Goal: Information Seeking & Learning: Learn about a topic

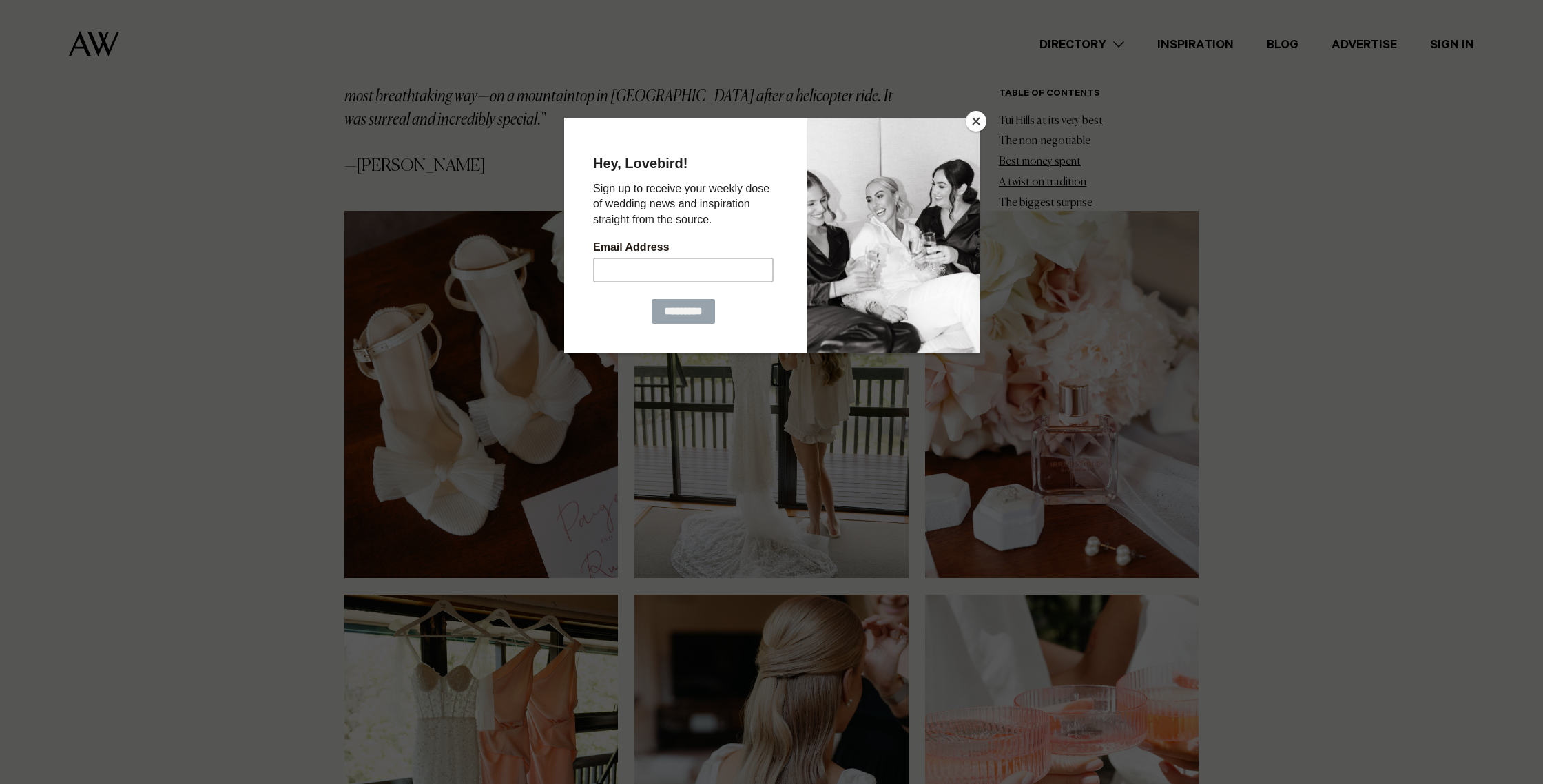
scroll to position [985, 0]
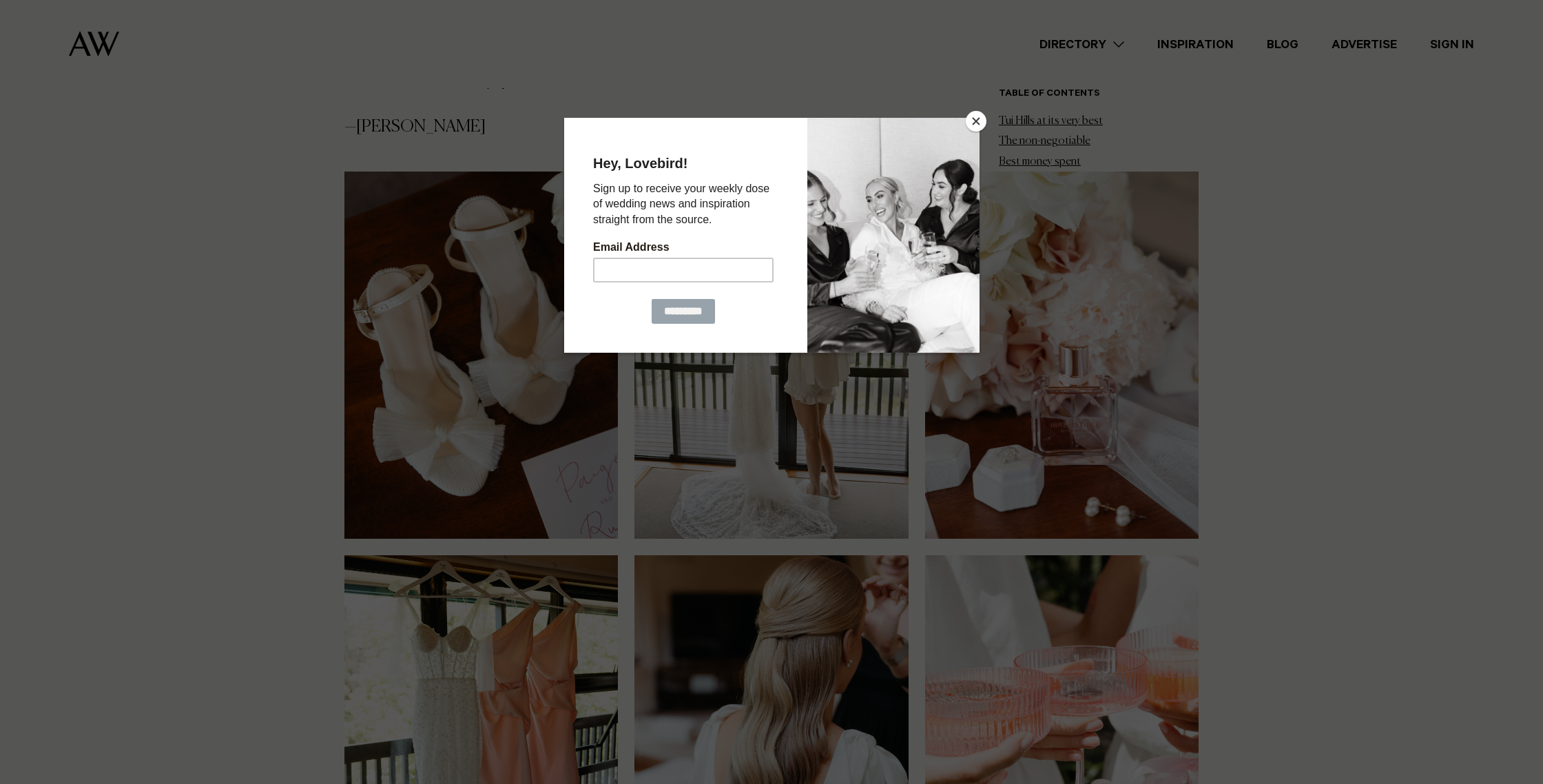
click at [971, 114] on button "Close" at bounding box center [976, 120] width 21 height 21
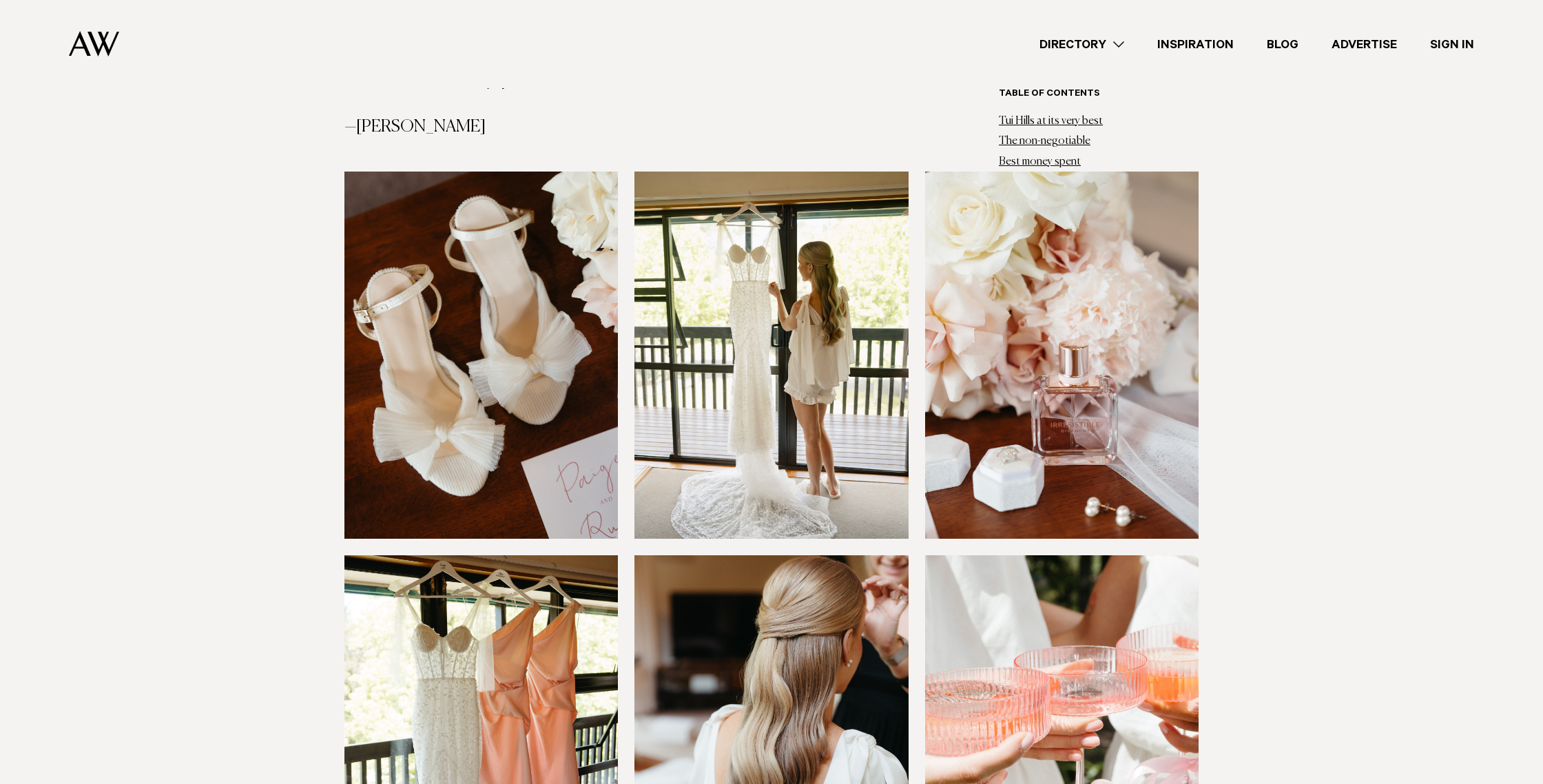
click at [1121, 42] on link "Directory" at bounding box center [1082, 44] width 118 height 19
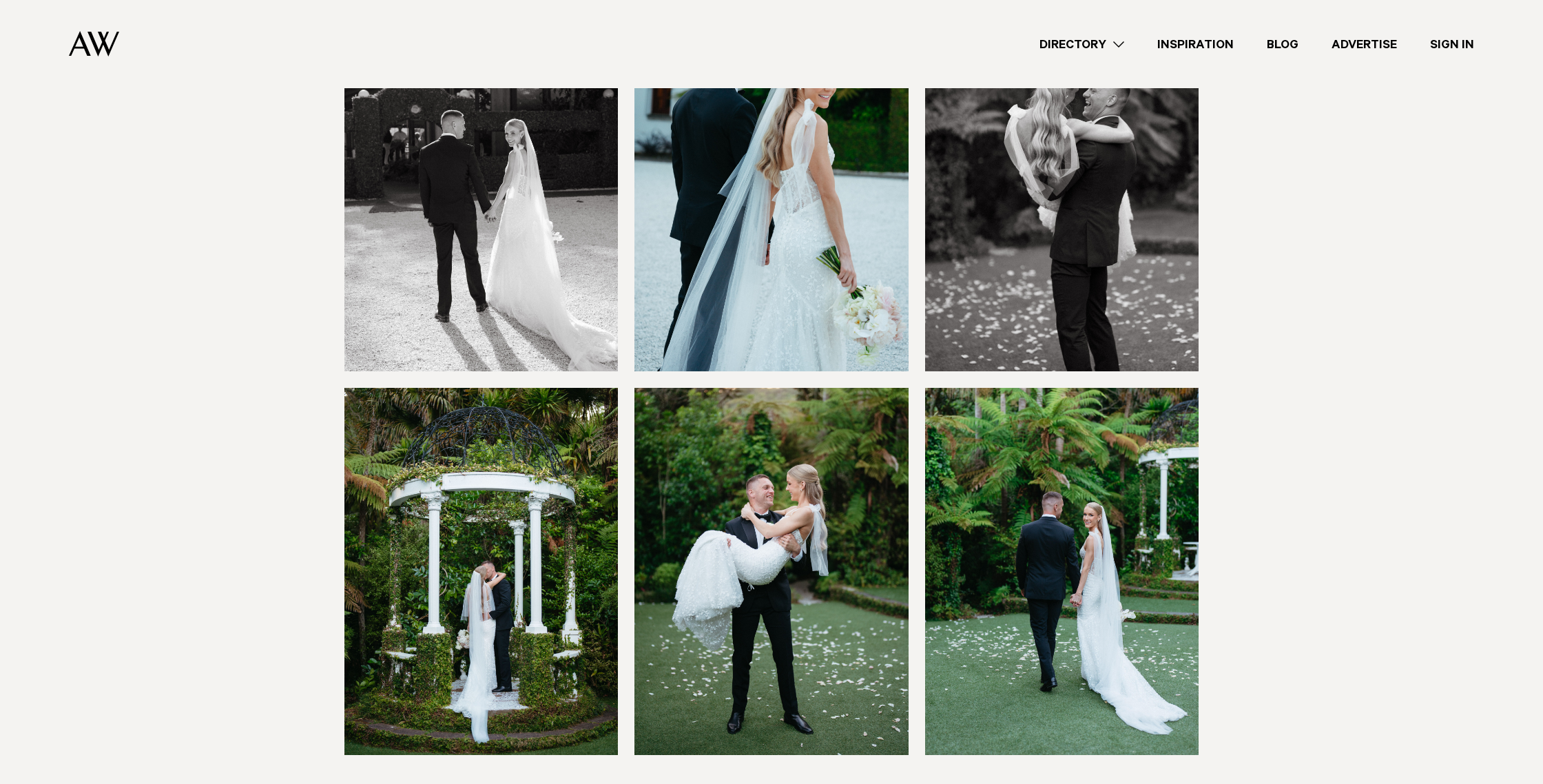
scroll to position [7048, 0]
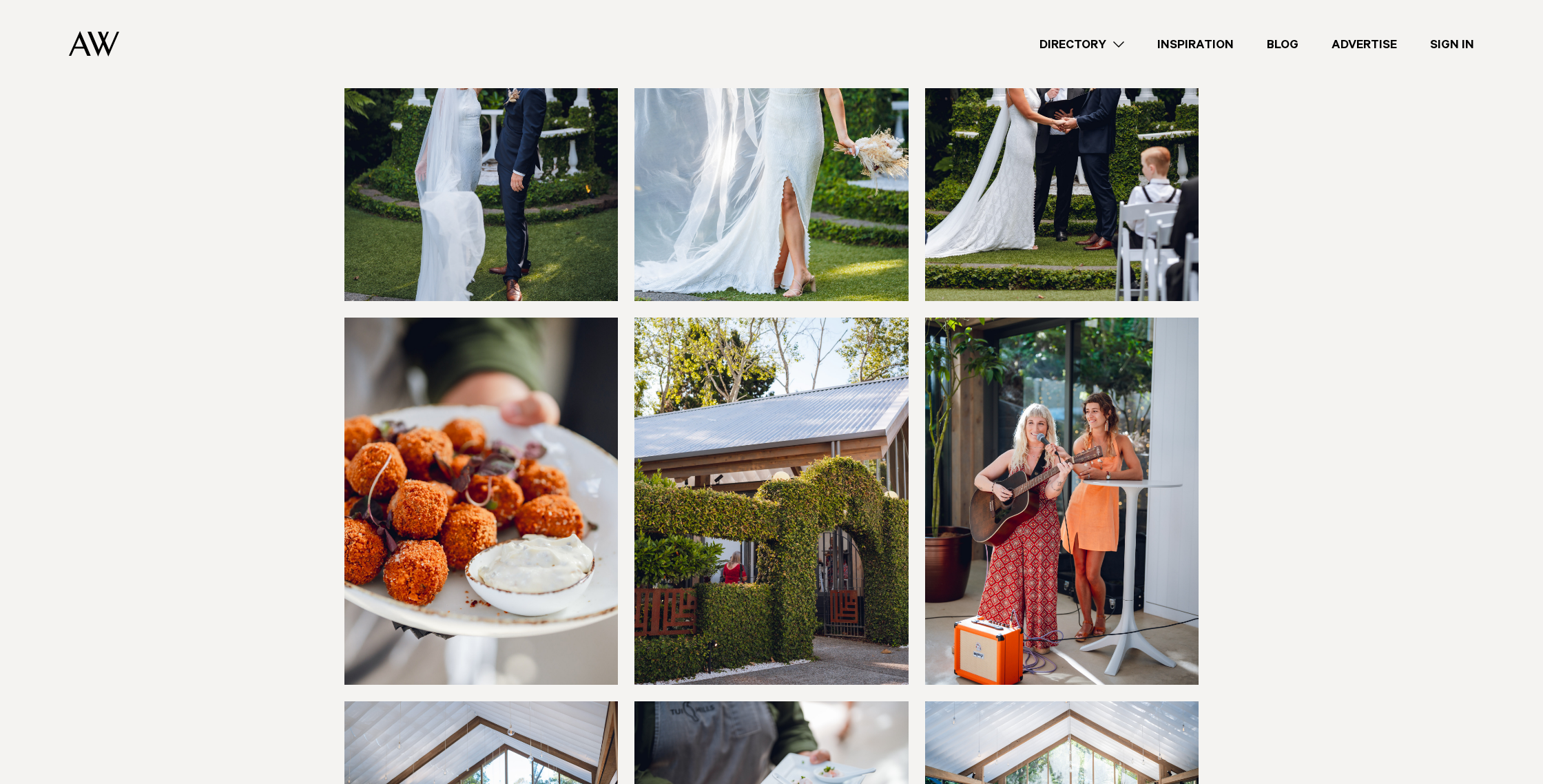
scroll to position [4609, 0]
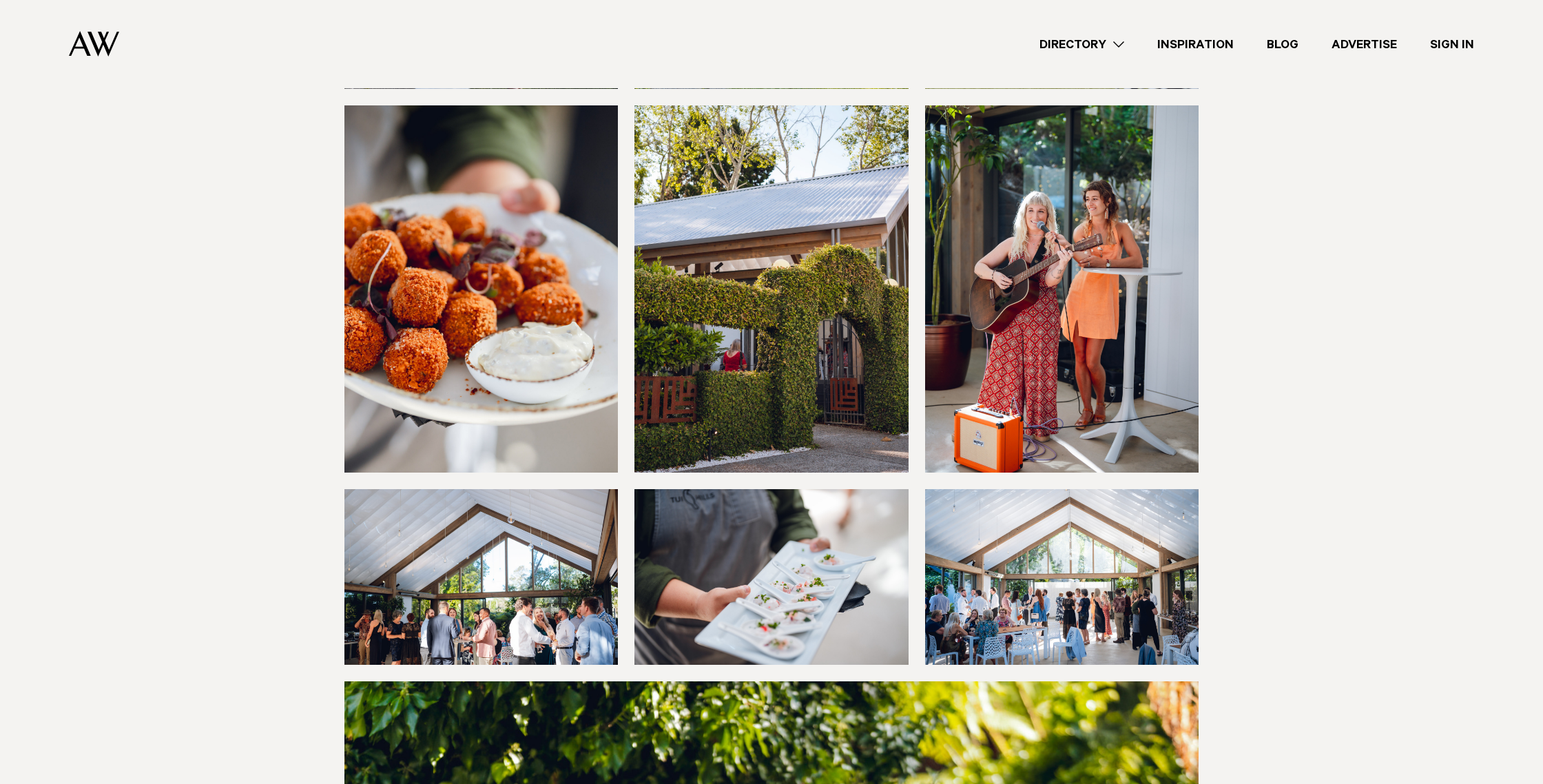
click at [505, 496] on img at bounding box center [481, 576] width 273 height 175
click at [1066, 498] on img at bounding box center [1062, 576] width 273 height 175
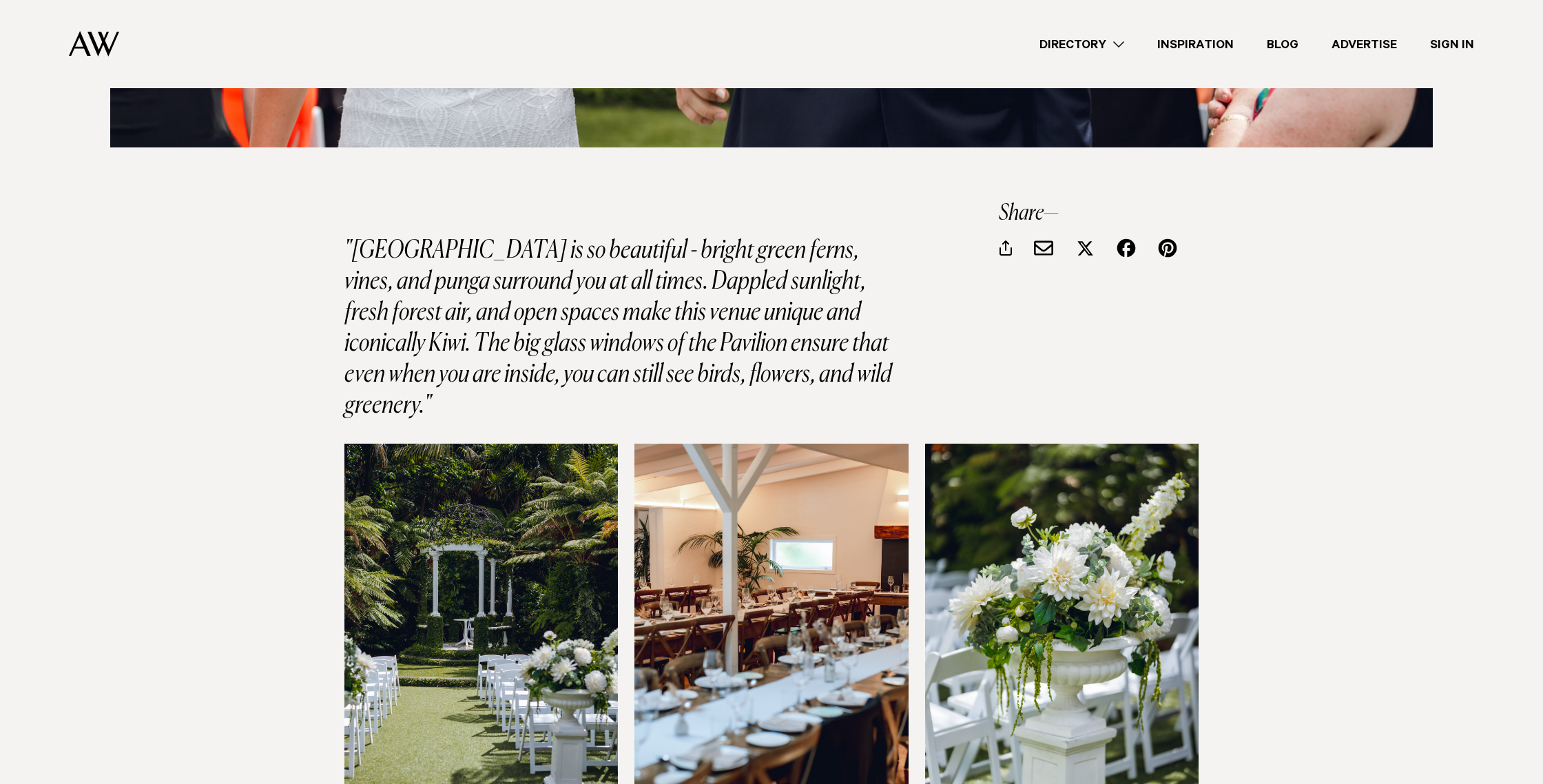
scroll to position [785, 0]
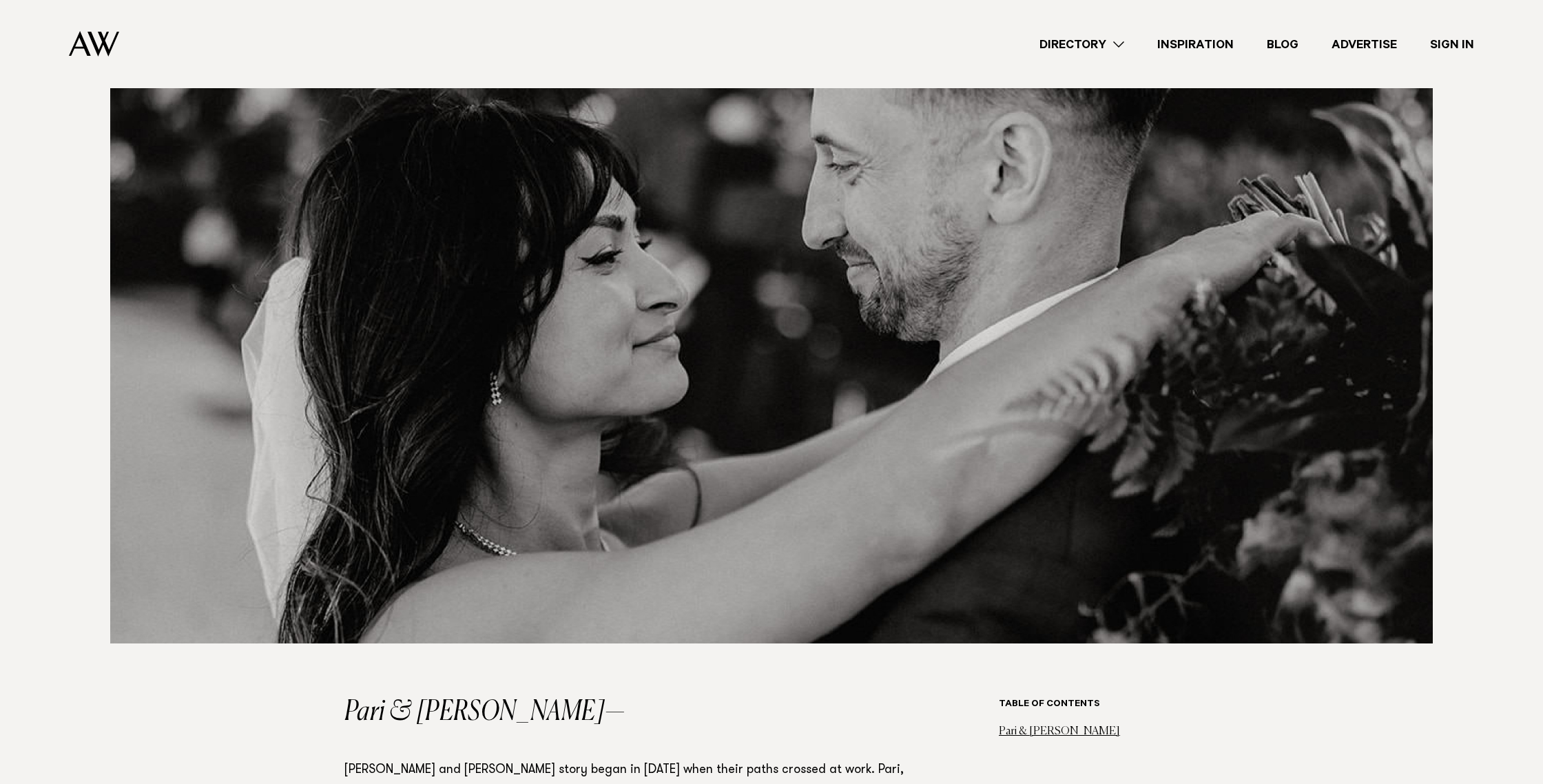
scroll to position [266, 0]
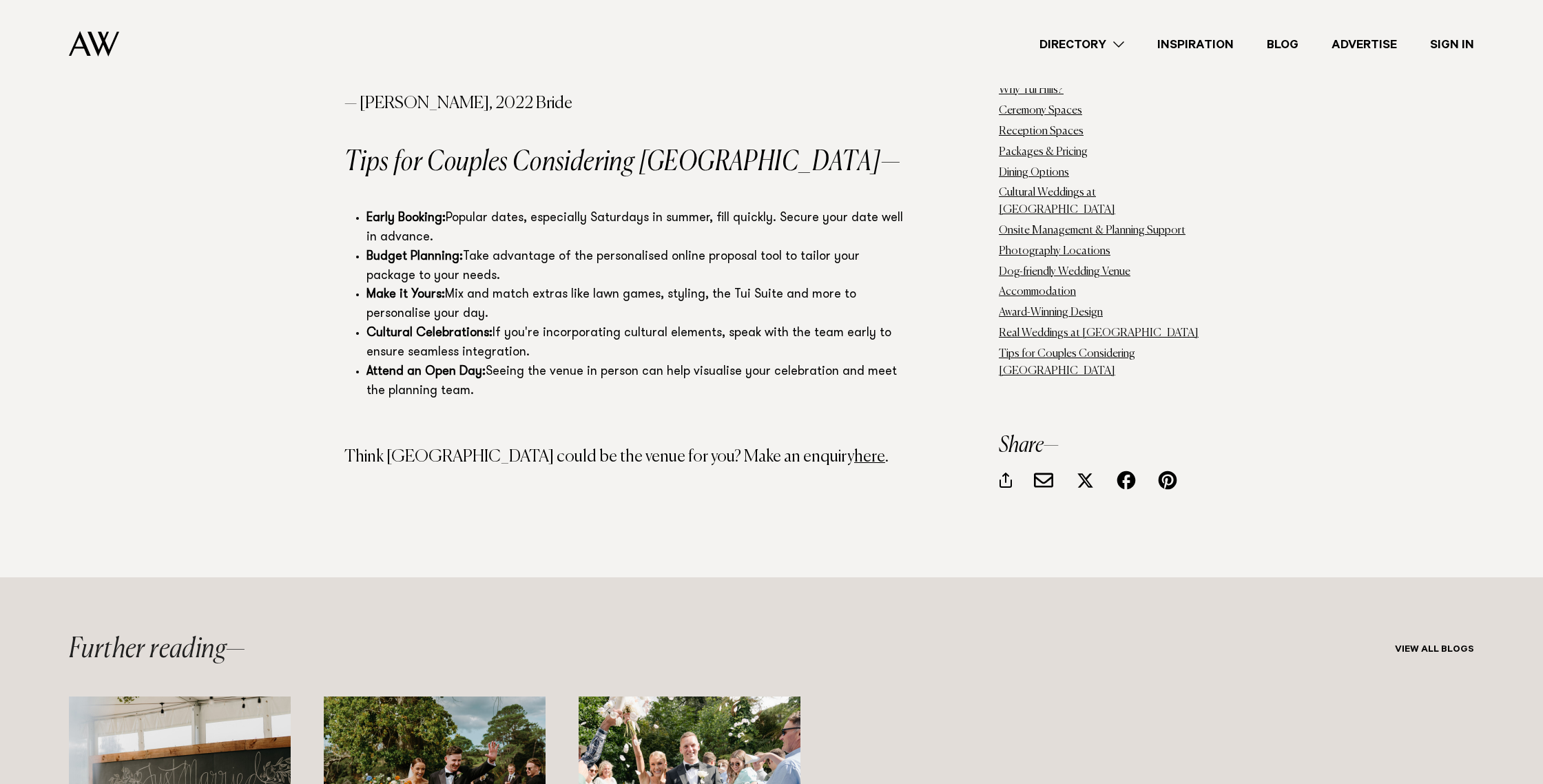
scroll to position [15416, 0]
